Goal: Task Accomplishment & Management: Use online tool/utility

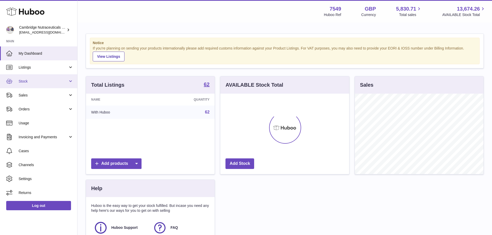
scroll to position [81, 129]
click at [21, 80] on span "Stock" at bounding box center [43, 81] width 49 height 5
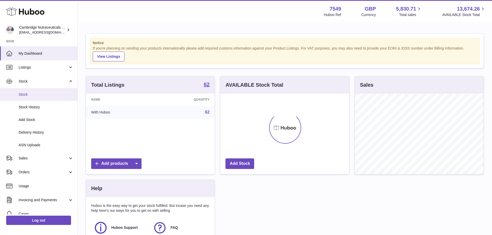
click at [25, 92] on span "Stock" at bounding box center [46, 94] width 55 height 5
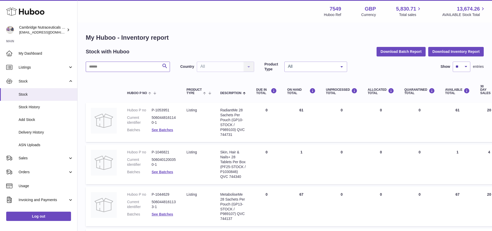
click at [118, 68] on input "text" at bounding box center [128, 67] width 84 height 10
type input "******"
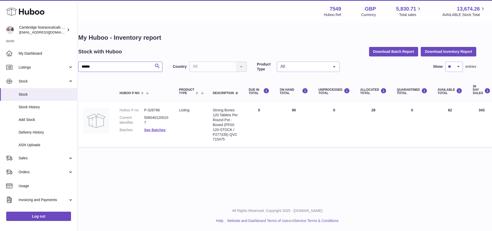
scroll to position [0, 109]
